Goal: Task Accomplishment & Management: Manage account settings

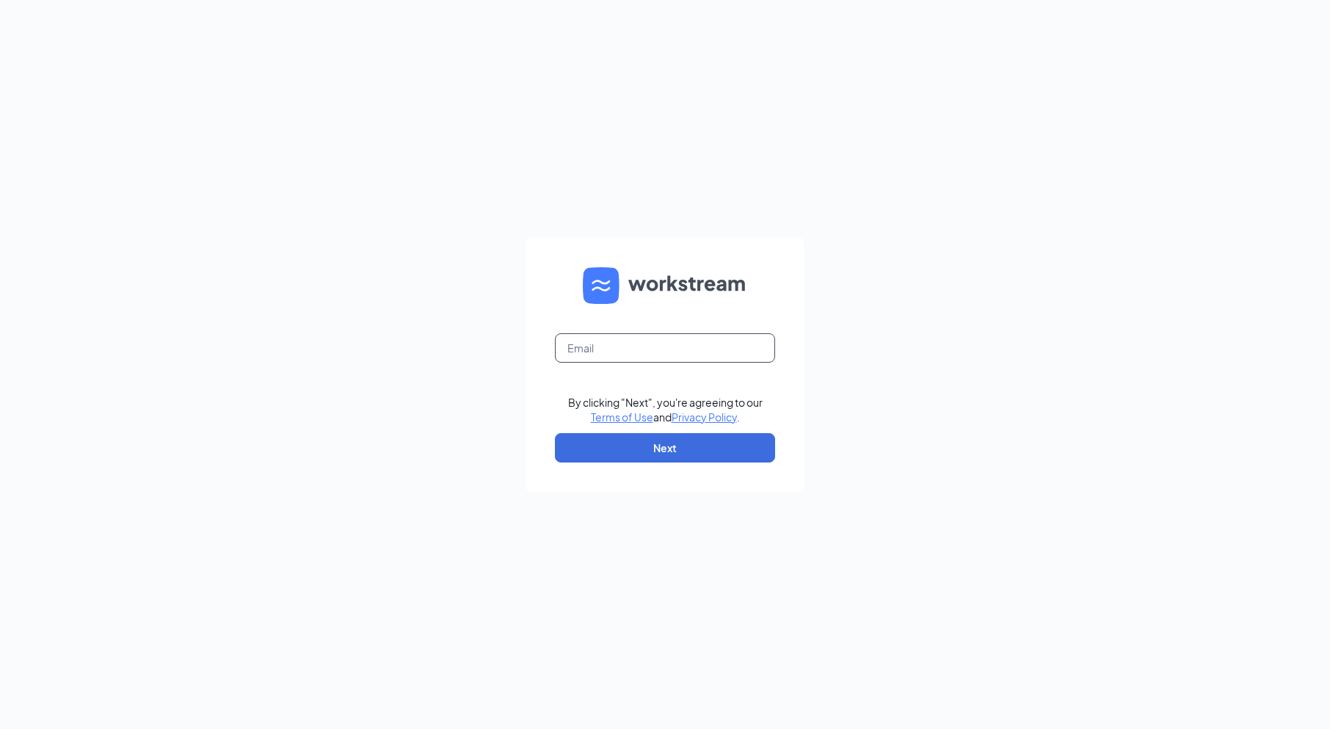
click at [630, 339] on input "text" at bounding box center [665, 347] width 220 height 29
type input "[EMAIL_ADDRESS][DOMAIN_NAME]"
click at [682, 454] on button "Next" at bounding box center [665, 447] width 220 height 29
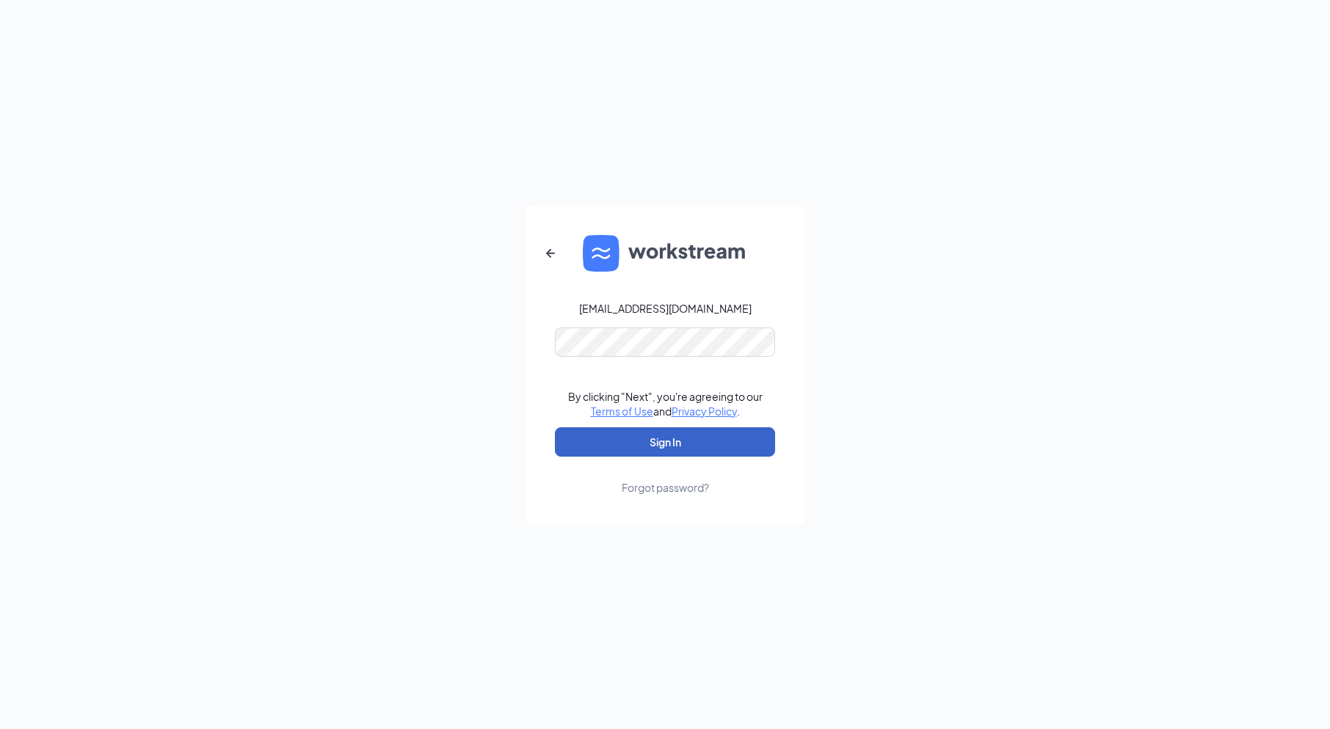
click at [688, 448] on button "Sign In" at bounding box center [665, 441] width 220 height 29
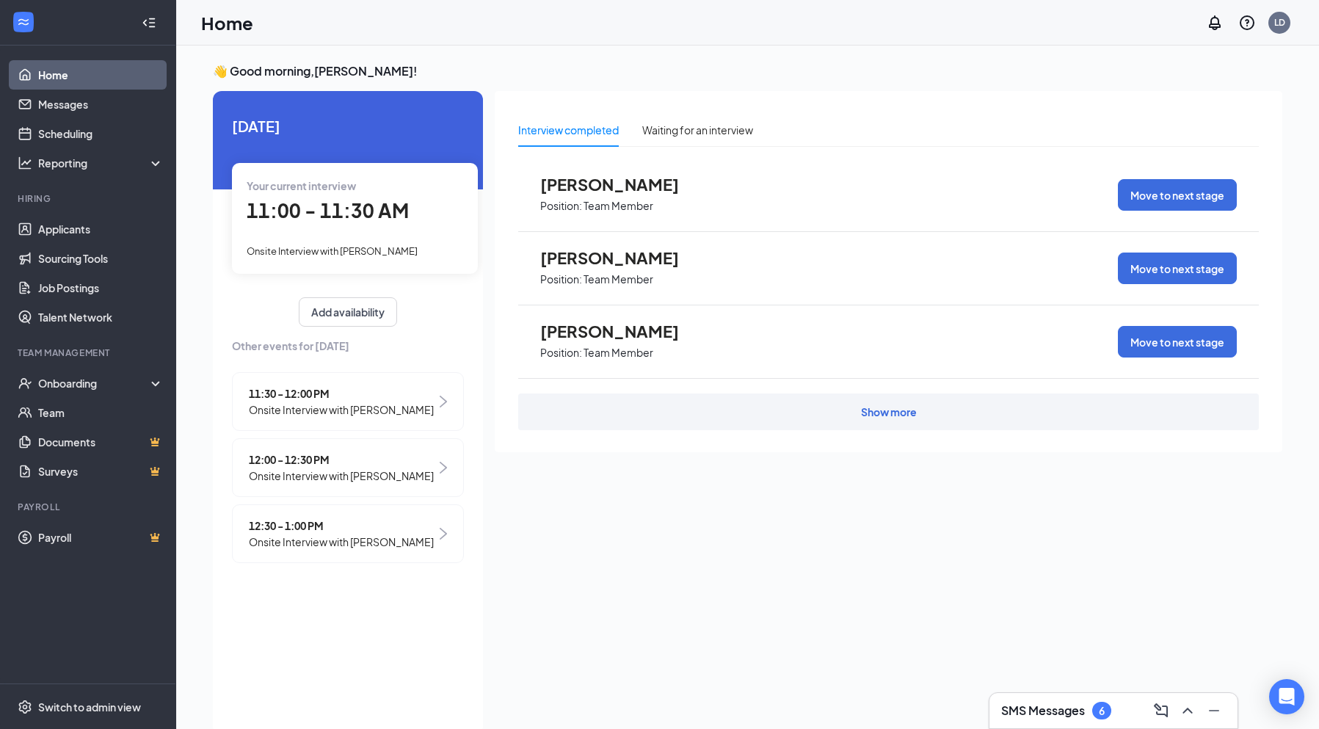
click at [443, 467] on img at bounding box center [443, 468] width 7 height 12
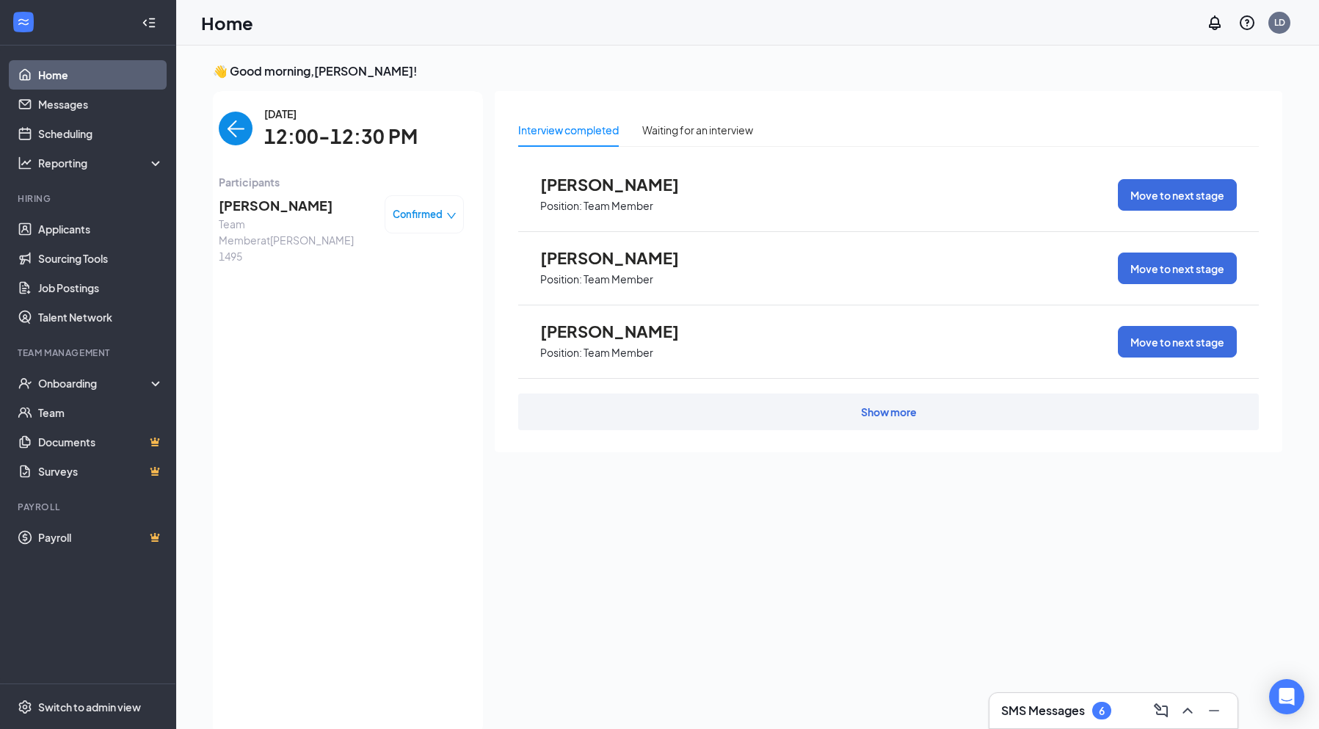
scroll to position [6, 0]
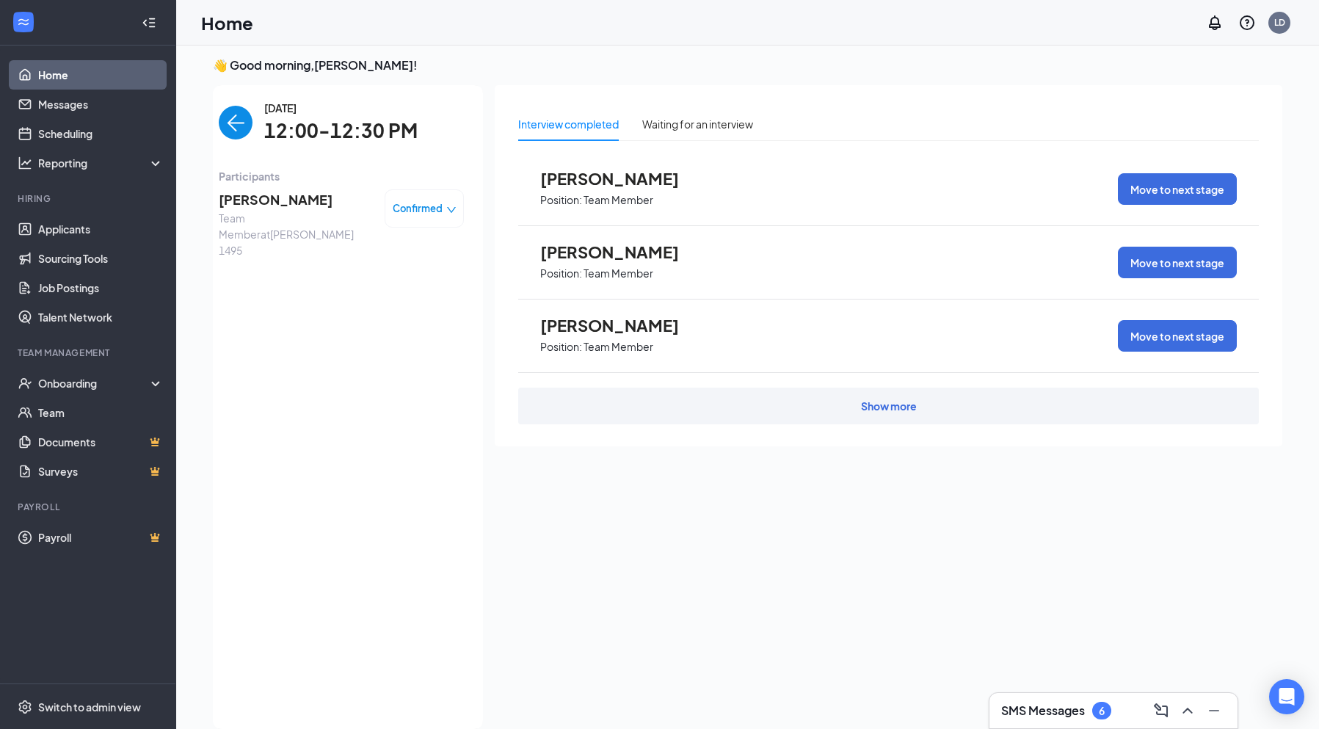
click at [238, 120] on img "back-button" at bounding box center [236, 123] width 34 height 34
